Goal: Register for event/course

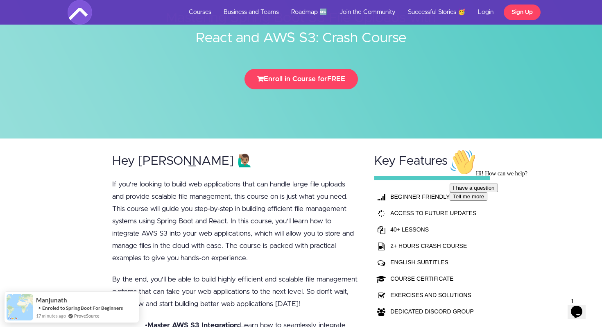
scroll to position [14, 0]
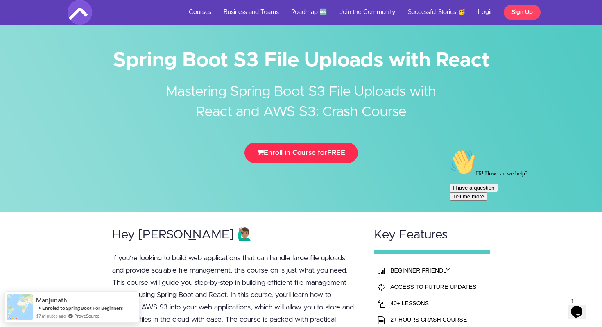
click at [294, 156] on button "Enroll in Course for FREE" at bounding box center [300, 152] width 113 height 20
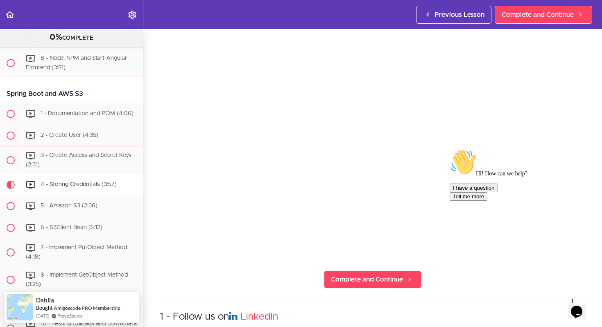
scroll to position [50, 0]
click at [449, 149] on icon "Chat attention grabber" at bounding box center [449, 149] width 0 height 0
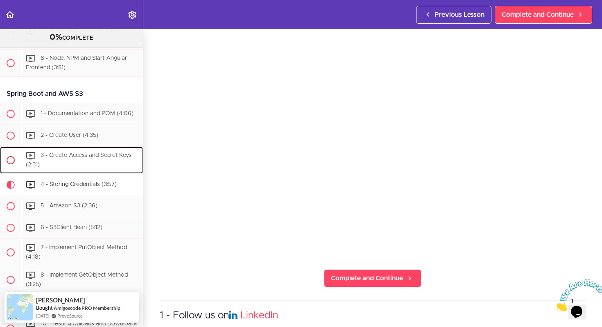
click at [67, 157] on span "3 - Create Access and Secret Keys (2:31)" at bounding box center [79, 160] width 106 height 15
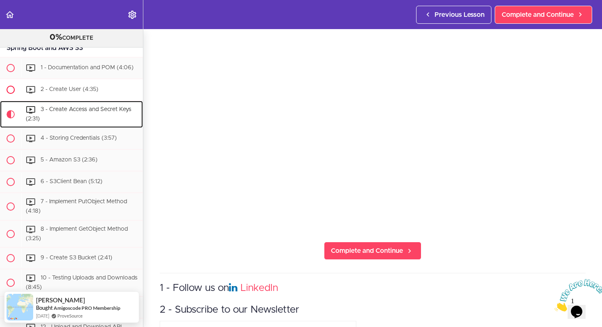
scroll to position [455, 0]
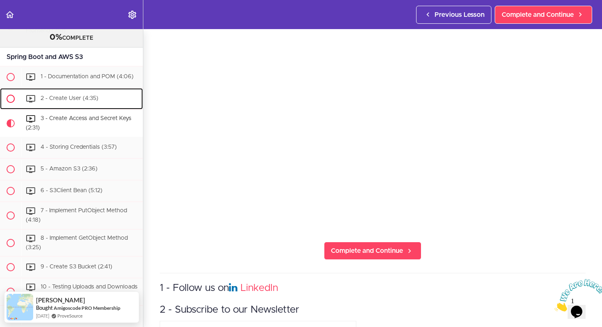
click at [69, 100] on span "2 - Create User (4:35)" at bounding box center [70, 99] width 58 height 6
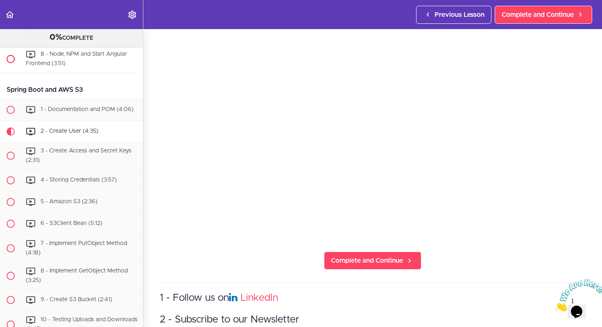
scroll to position [395, 0]
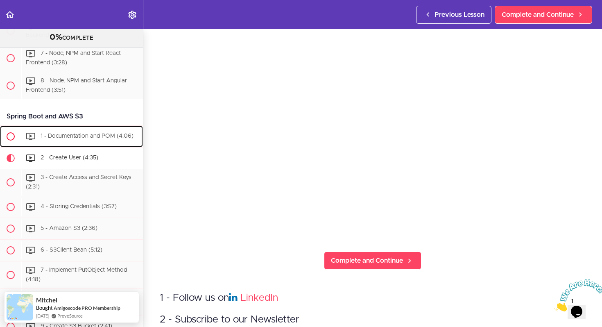
click at [69, 138] on span "1 - Documentation and POM (4:06)" at bounding box center [87, 136] width 93 height 6
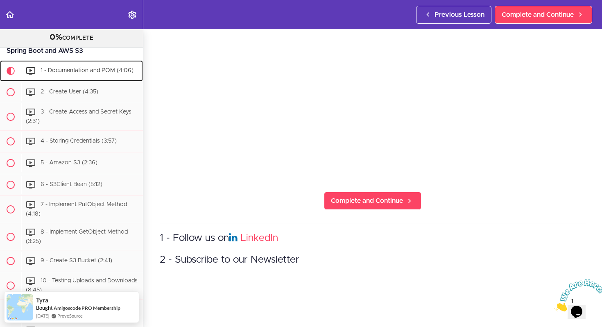
scroll to position [212, 0]
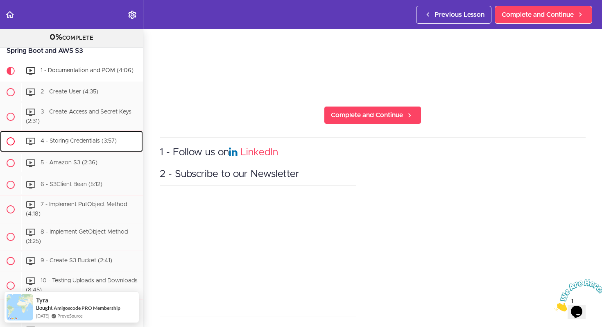
click at [77, 142] on span "4 - Storing Credentials (3:57)" at bounding box center [79, 141] width 76 height 6
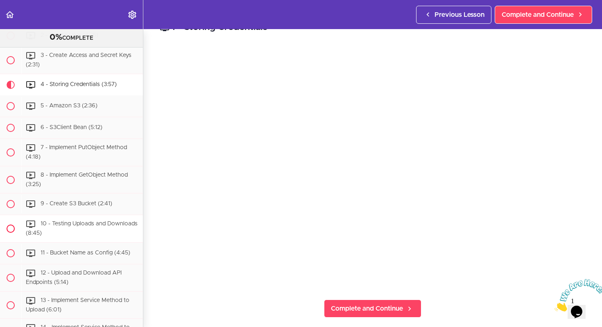
scroll to position [516, 0]
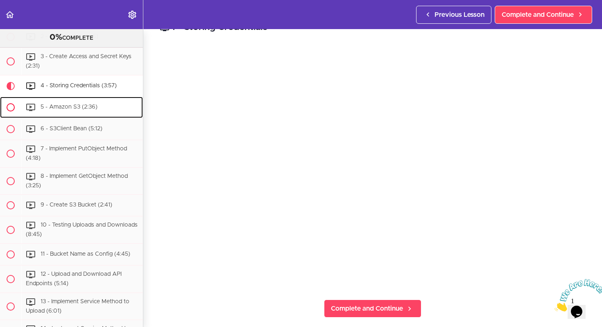
click at [70, 109] on span "5 - Amazon S3 (2:36)" at bounding box center [69, 107] width 57 height 6
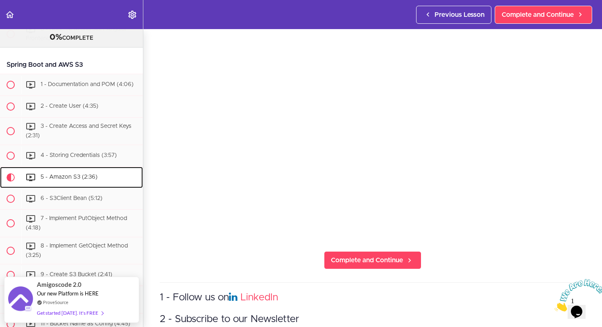
scroll to position [60, 0]
